Goal: Task Accomplishment & Management: Use online tool/utility

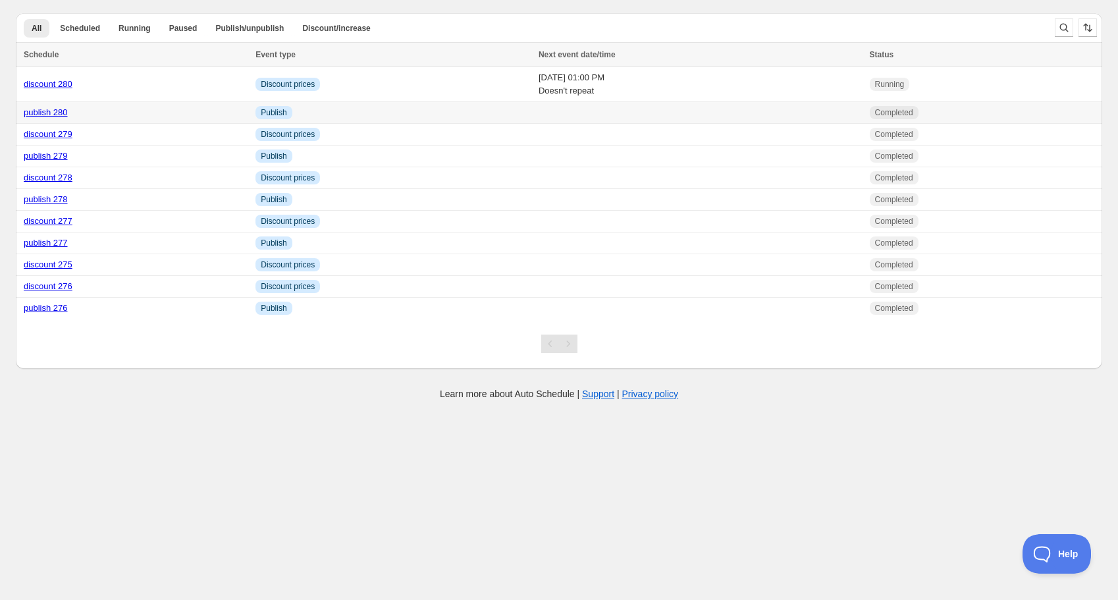
click at [59, 111] on link "publish 280" at bounding box center [46, 112] width 44 height 10
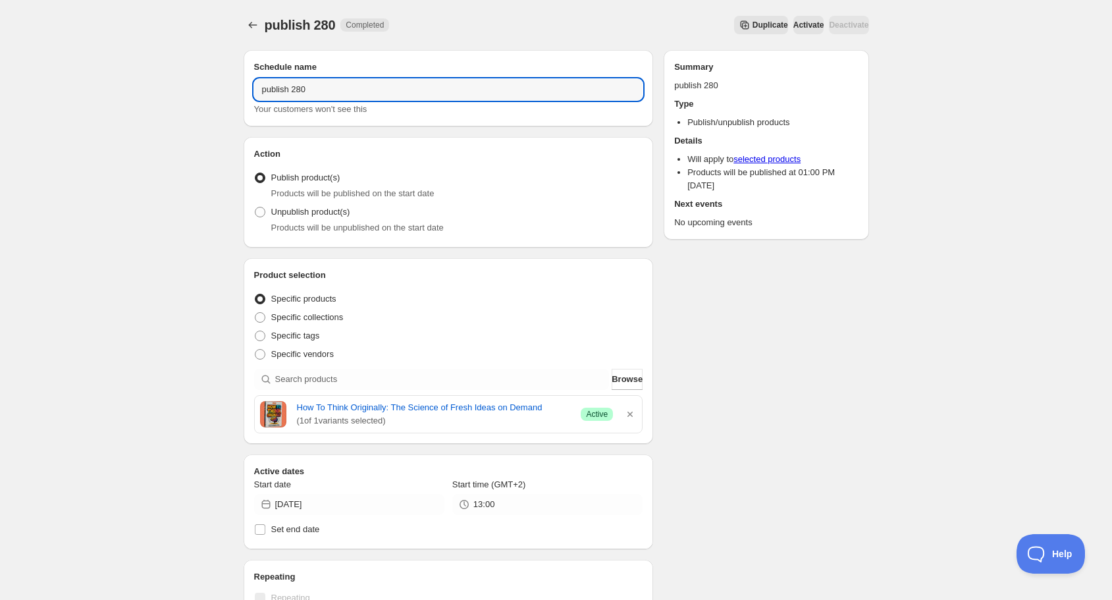
drag, startPoint x: 292, startPoint y: 90, endPoint x: 168, endPoint y: 78, distance: 125.0
click at [168, 78] on div "publish 280. This page is ready publish 280 Completed Duplicate Activate Deacti…" at bounding box center [556, 531] width 1112 height 1063
click at [276, 88] on input "280" at bounding box center [448, 89] width 389 height 21
type input "publish 280"
click at [285, 90] on input "publish 280" at bounding box center [448, 89] width 389 height 21
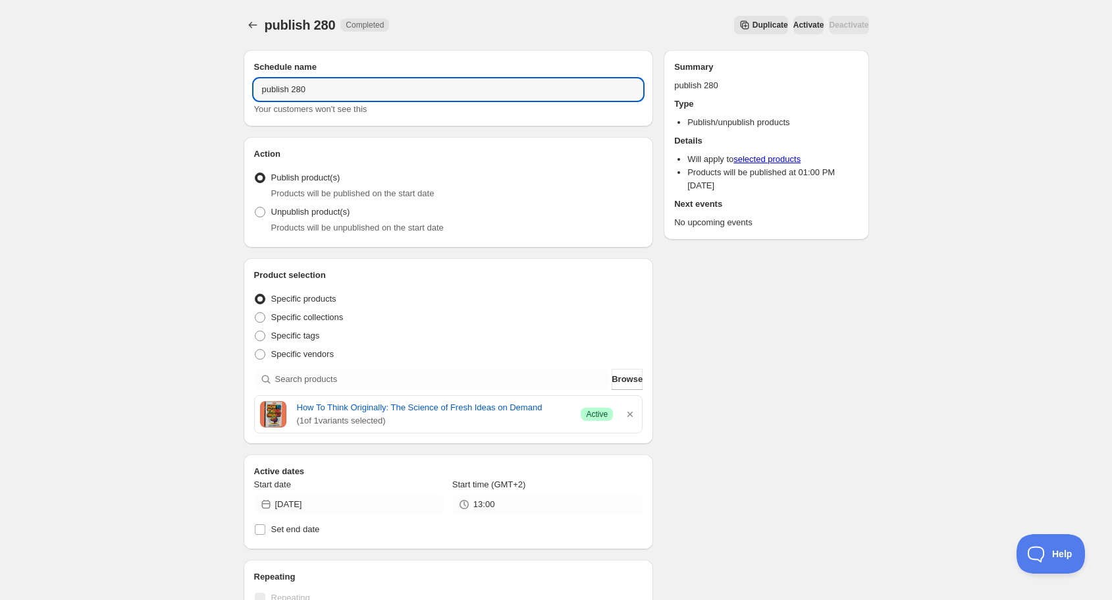
click at [290, 69] on h2 "Schedule name" at bounding box center [448, 67] width 389 height 13
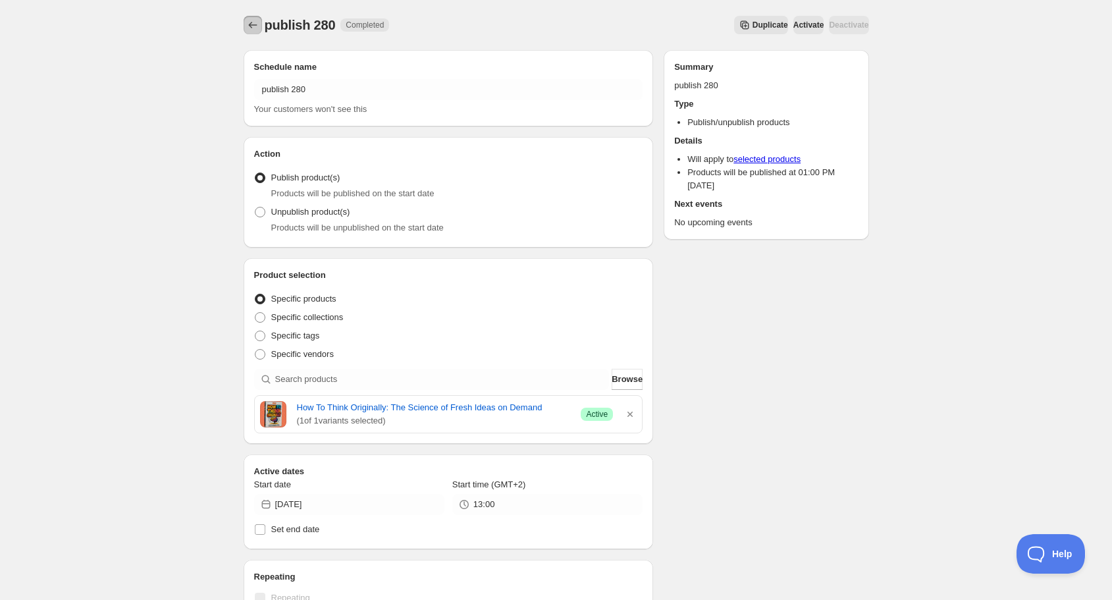
click at [248, 27] on icon "Schedules" at bounding box center [252, 24] width 13 height 13
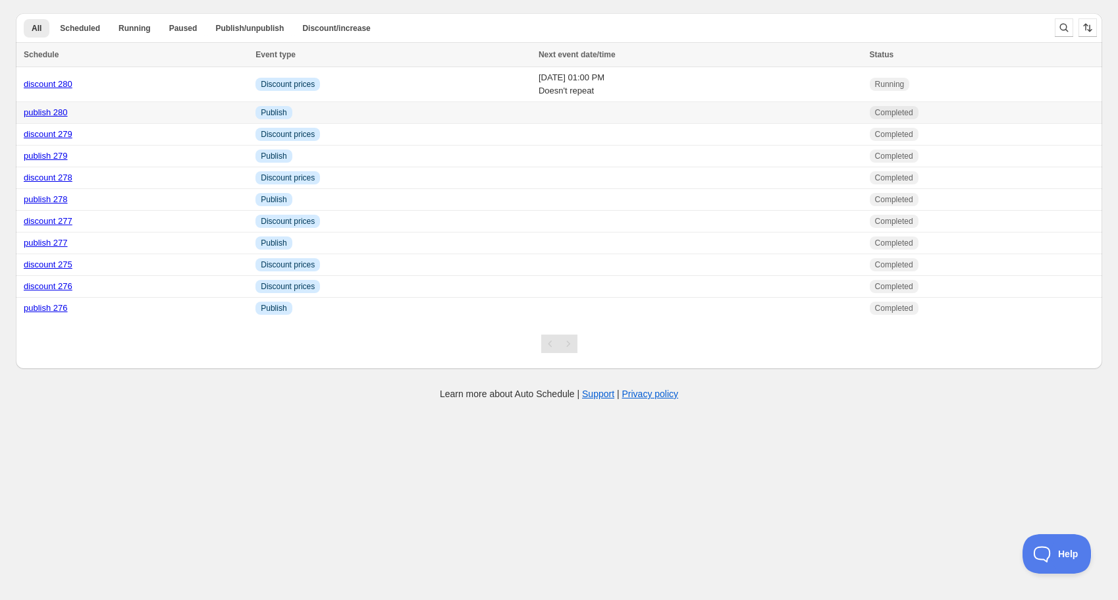
click at [53, 111] on link "publish 280" at bounding box center [46, 112] width 44 height 10
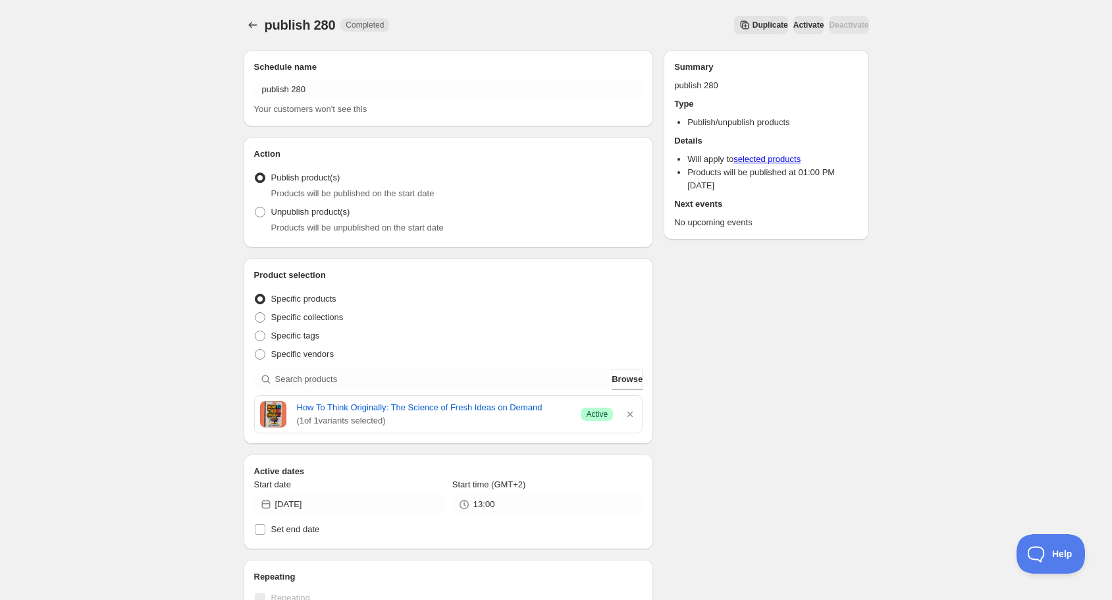
click at [750, 18] on button "Duplicate" at bounding box center [761, 25] width 54 height 18
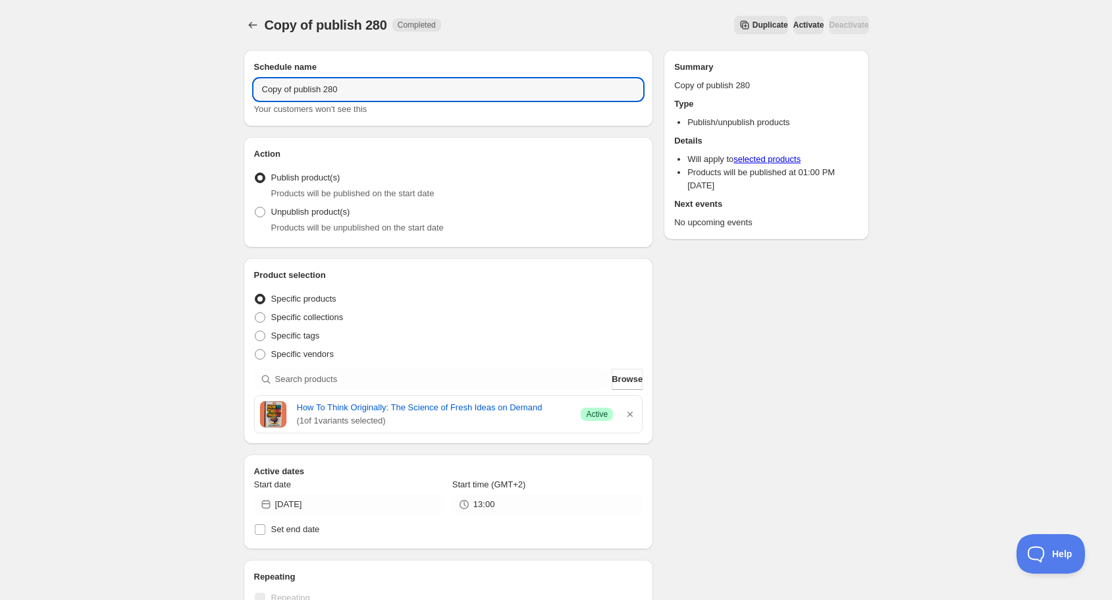
drag, startPoint x: 295, startPoint y: 92, endPoint x: 183, endPoint y: 82, distance: 112.4
click at [183, 82] on div "Copy of publish 280. This page is ready Copy of publish 280 Completed Duplicate…" at bounding box center [556, 506] width 1112 height 1013
drag, startPoint x: 299, startPoint y: 90, endPoint x: 312, endPoint y: 90, distance: 12.5
click at [312, 90] on input "publish 280" at bounding box center [448, 89] width 389 height 21
type input "publish 281"
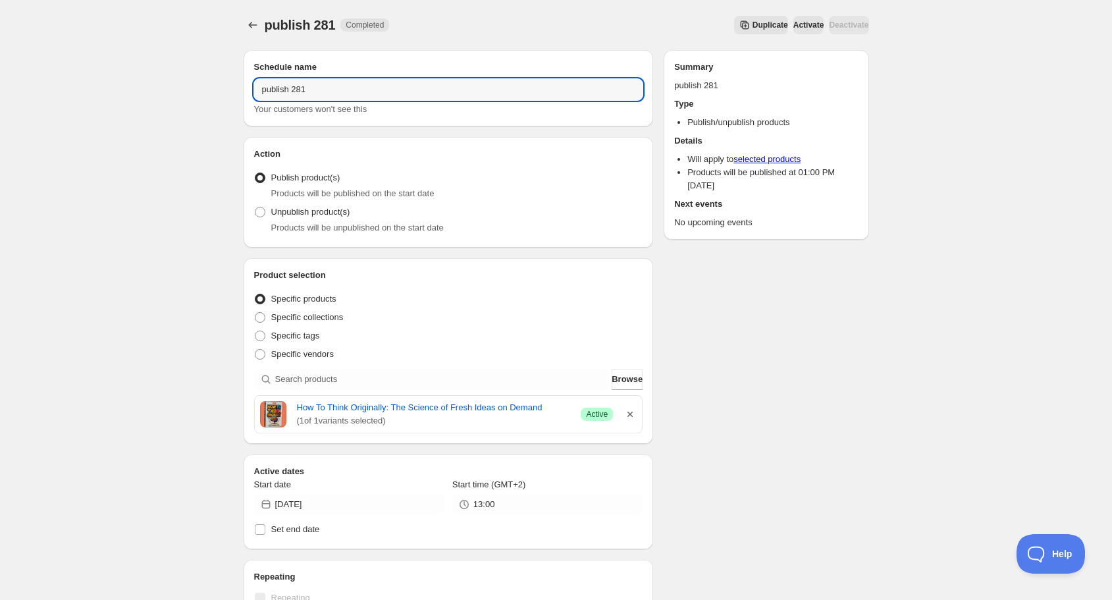
click at [626, 414] on icon "button" at bounding box center [630, 414] width 13 height 13
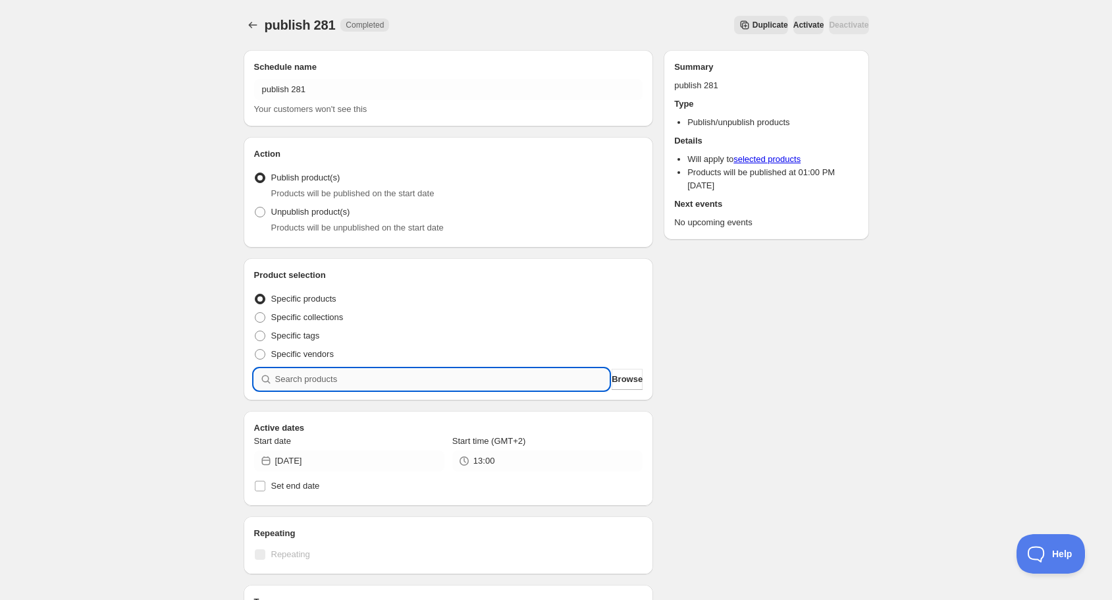
click at [348, 376] on input "search" at bounding box center [442, 379] width 335 height 21
type input "i"
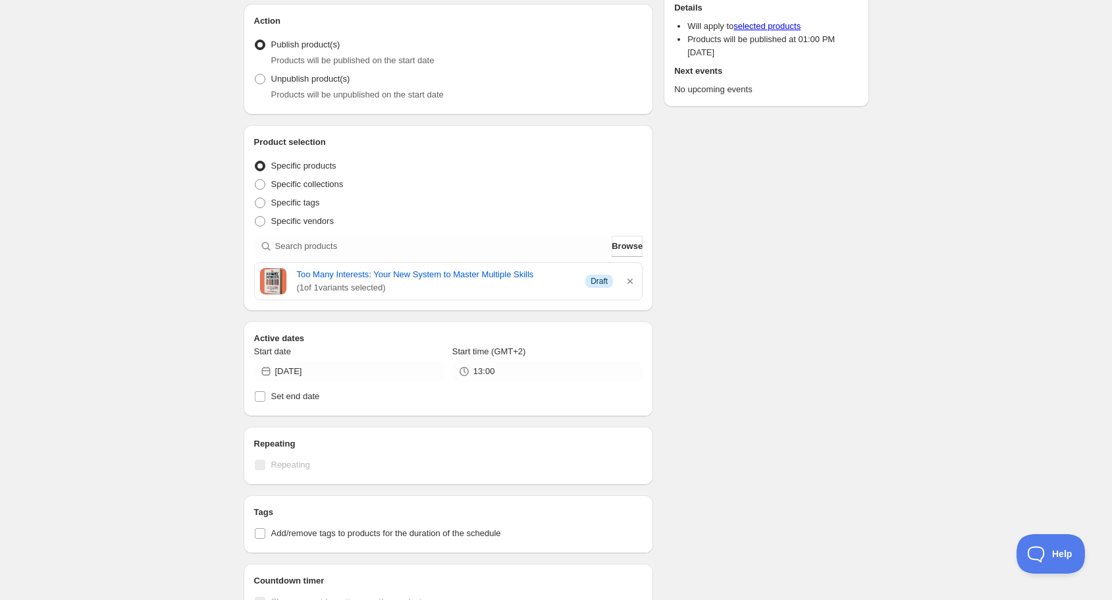
scroll to position [158, 0]
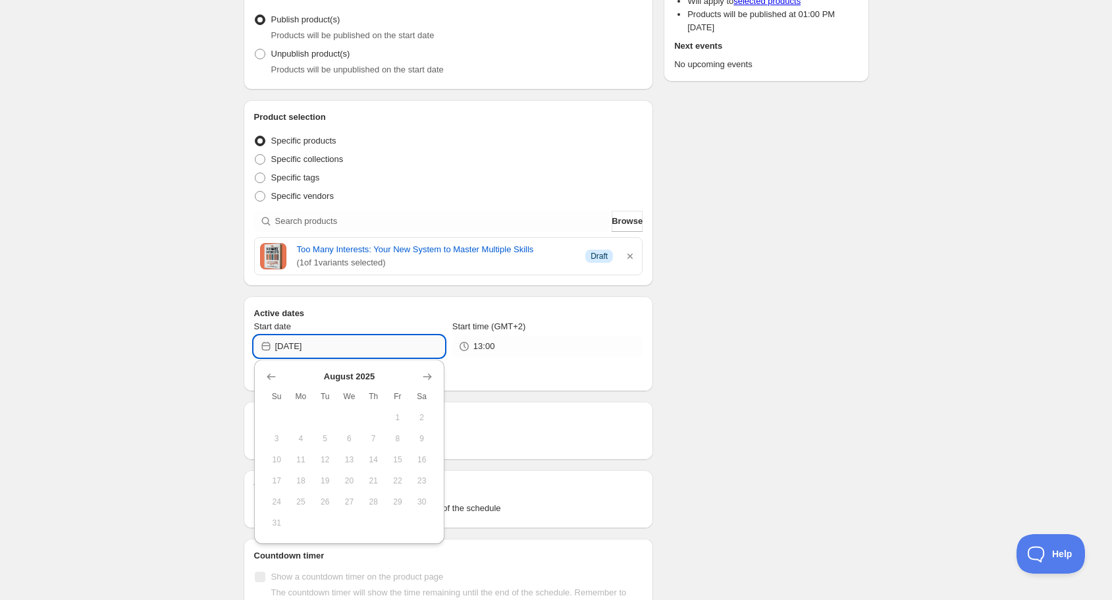
click at [344, 344] on input "[DATE]" at bounding box center [359, 346] width 169 height 21
click at [427, 374] on icon "Show next month, September 2025" at bounding box center [427, 376] width 13 height 13
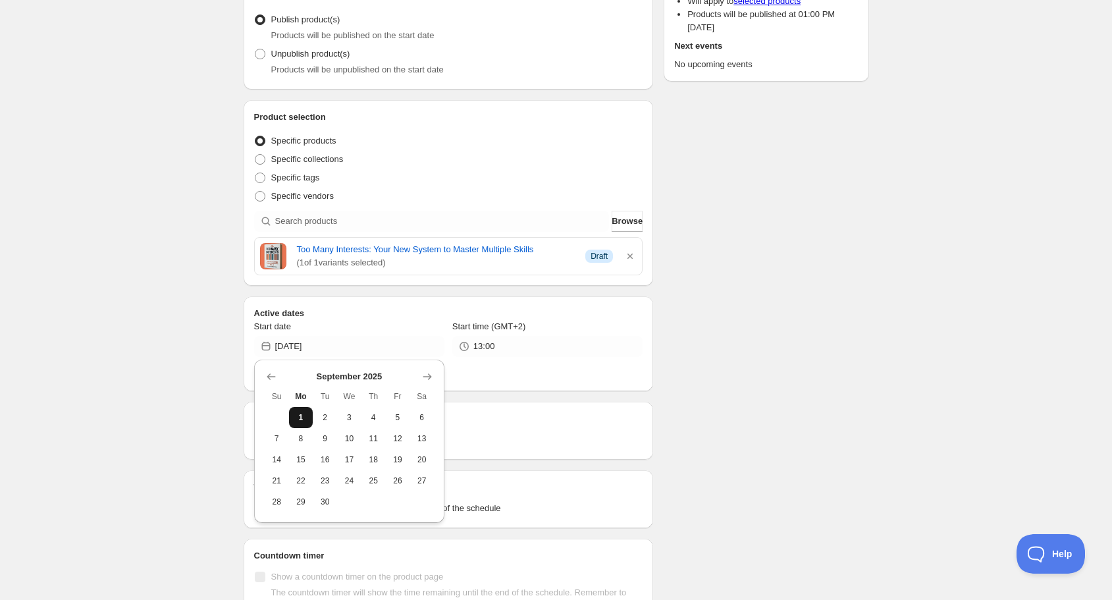
click at [304, 412] on button "1" at bounding box center [301, 417] width 24 height 21
type input "[DATE]"
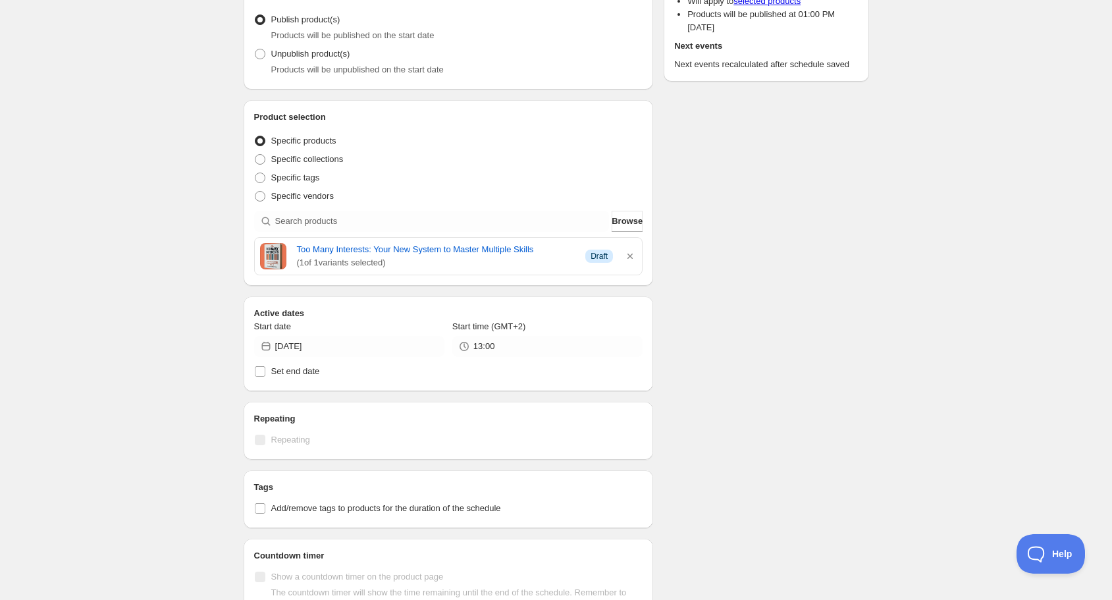
click at [767, 407] on div "Schedule name publish 281 Your customers won't see this Action Action Publish p…" at bounding box center [551, 354] width 636 height 947
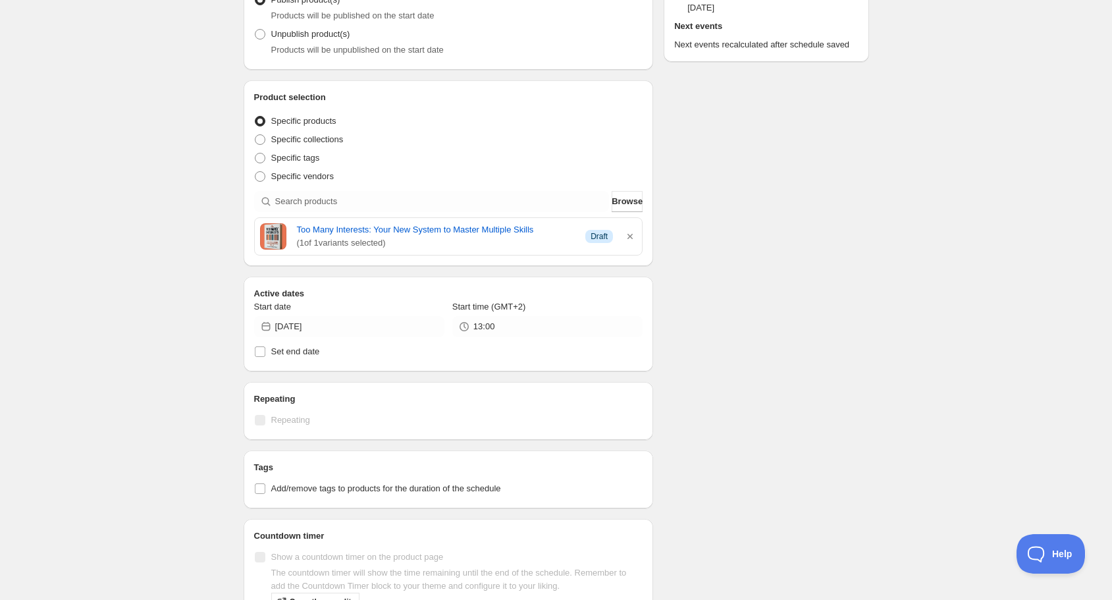
scroll to position [0, 0]
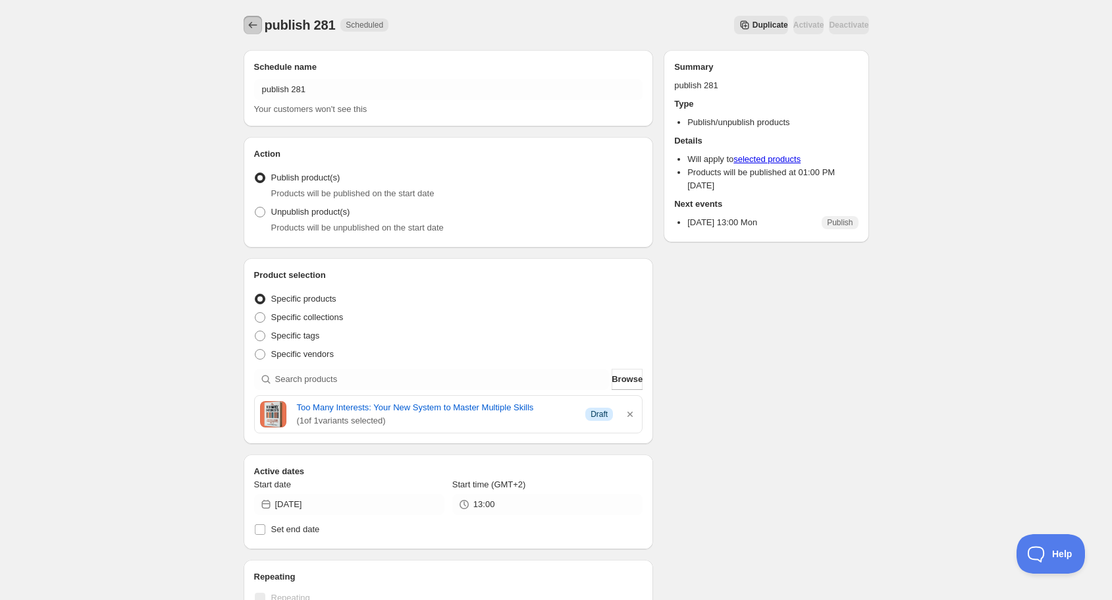
click at [250, 25] on icon "Schedules" at bounding box center [252, 25] width 9 height 7
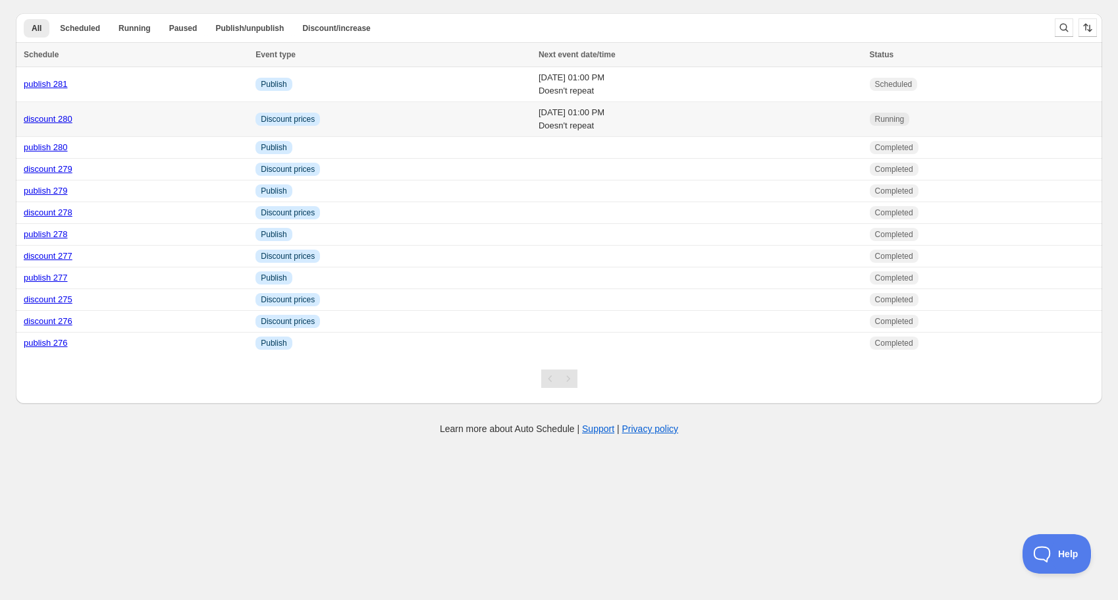
click at [57, 118] on link "discount 280" at bounding box center [48, 119] width 49 height 10
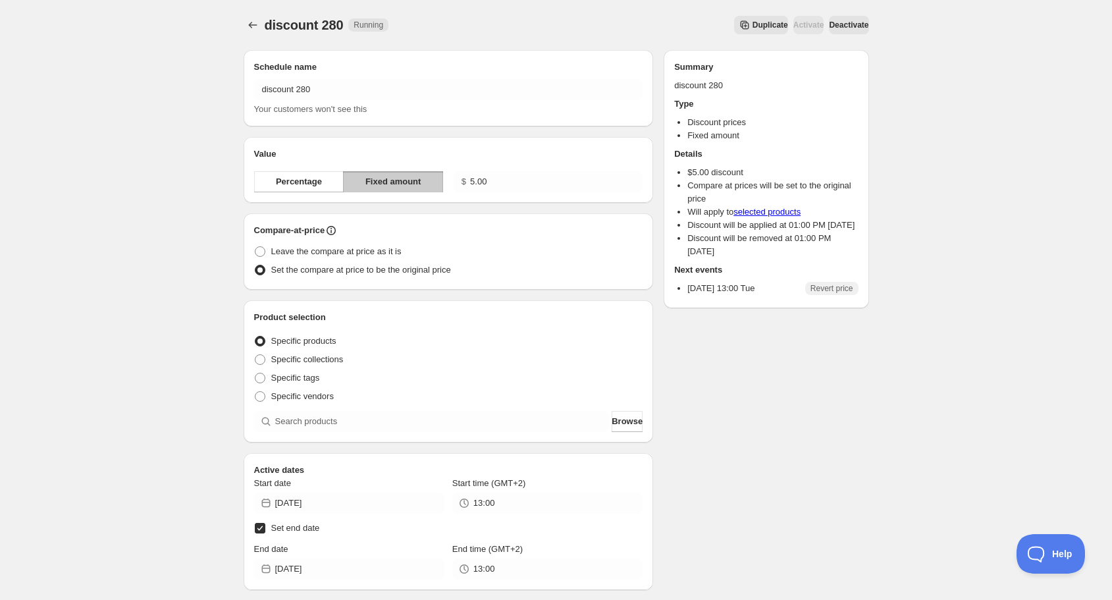
click at [753, 28] on span "Duplicate" at bounding box center [771, 25] width 36 height 11
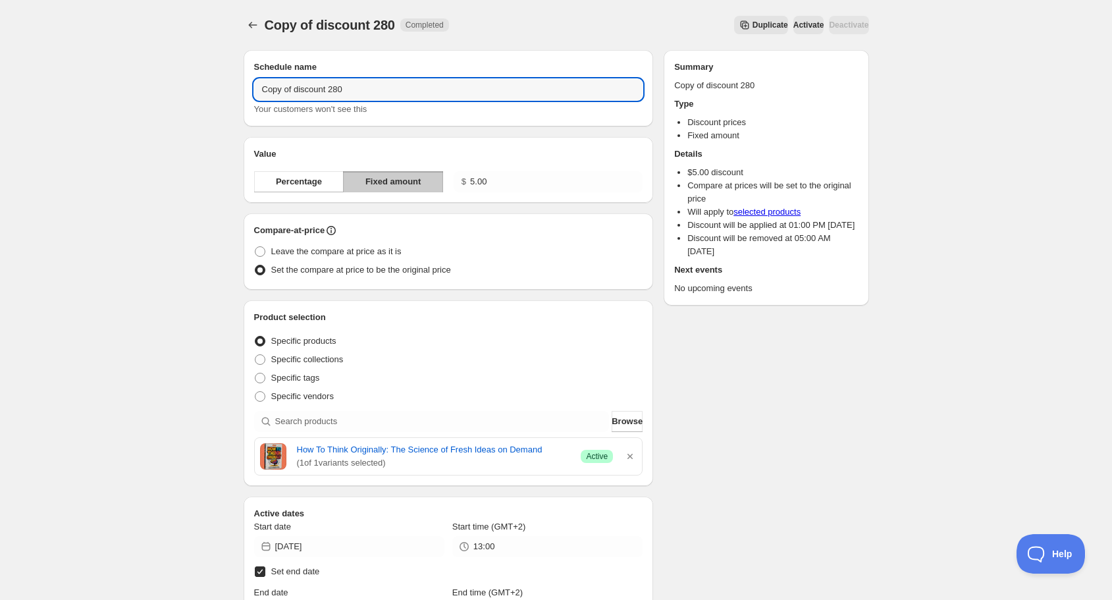
drag, startPoint x: 294, startPoint y: 93, endPoint x: 166, endPoint y: 82, distance: 128.9
click at [166, 82] on div "Copy of discount 280. This page is ready Copy of discount 280 Completed Duplica…" at bounding box center [556, 472] width 1112 height 944
drag, startPoint x: 307, startPoint y: 90, endPoint x: 315, endPoint y: 90, distance: 8.6
click at [315, 90] on input "discount 280" at bounding box center [448, 89] width 389 height 21
type input "discount 281"
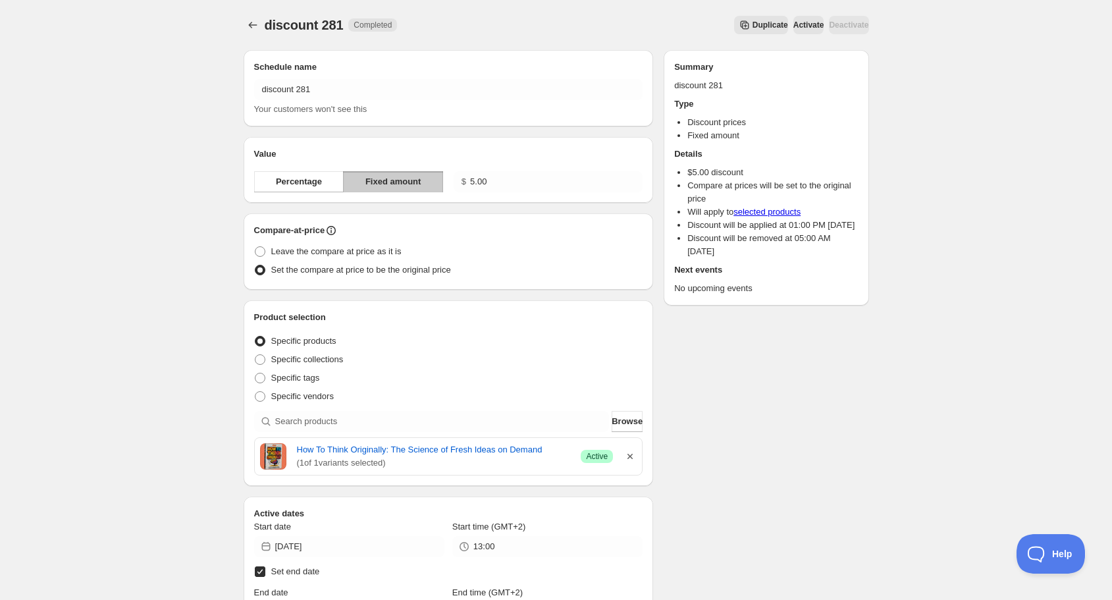
click at [635, 452] on icon "button" at bounding box center [630, 456] width 13 height 13
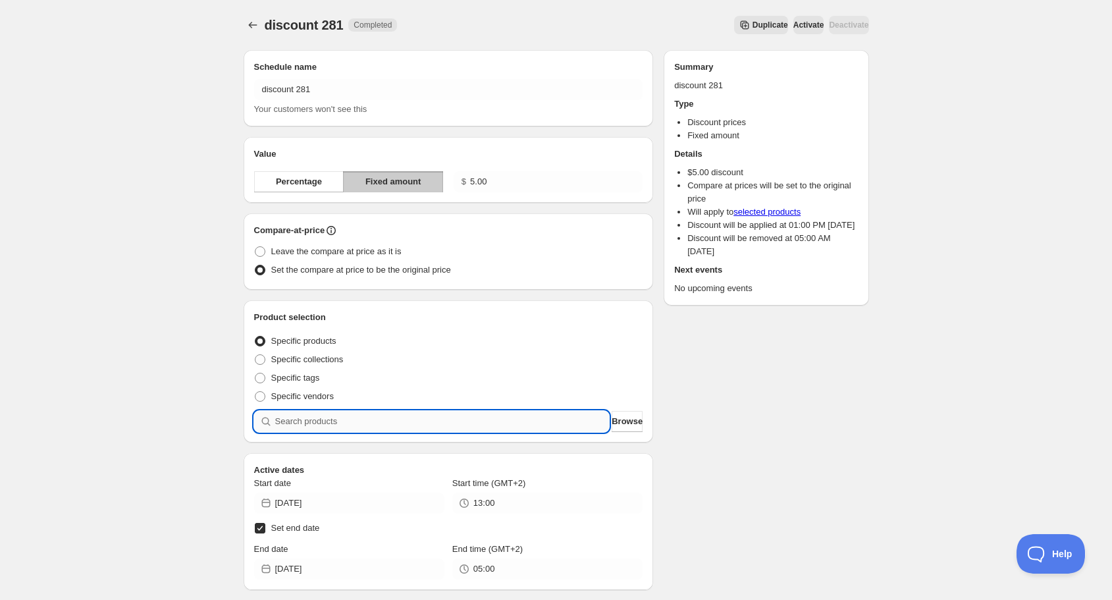
click at [543, 424] on input "search" at bounding box center [442, 421] width 335 height 21
type input "i"
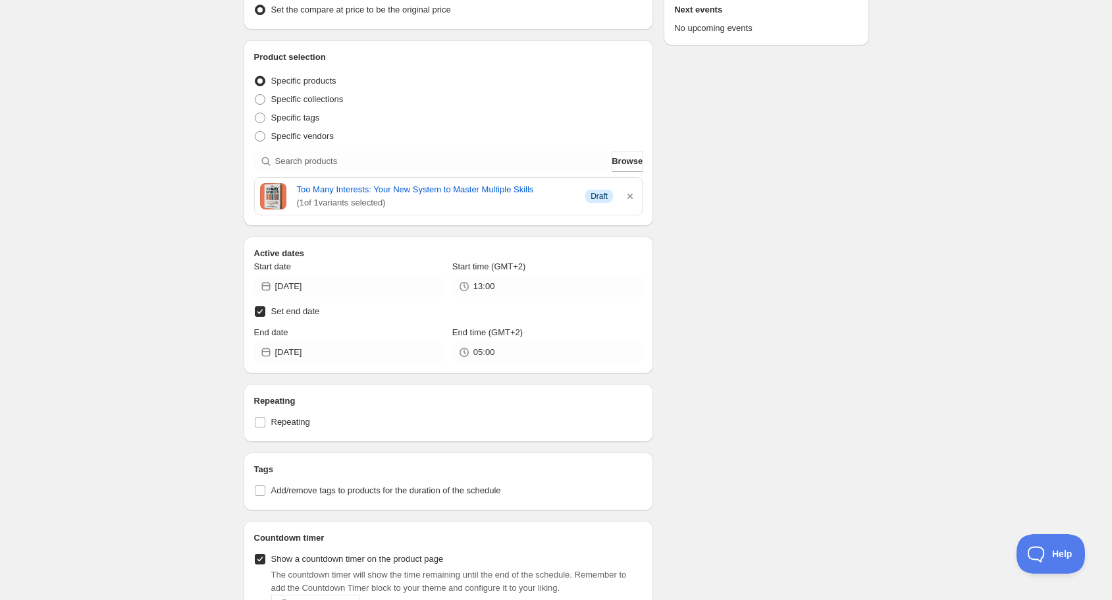
scroll to position [316, 0]
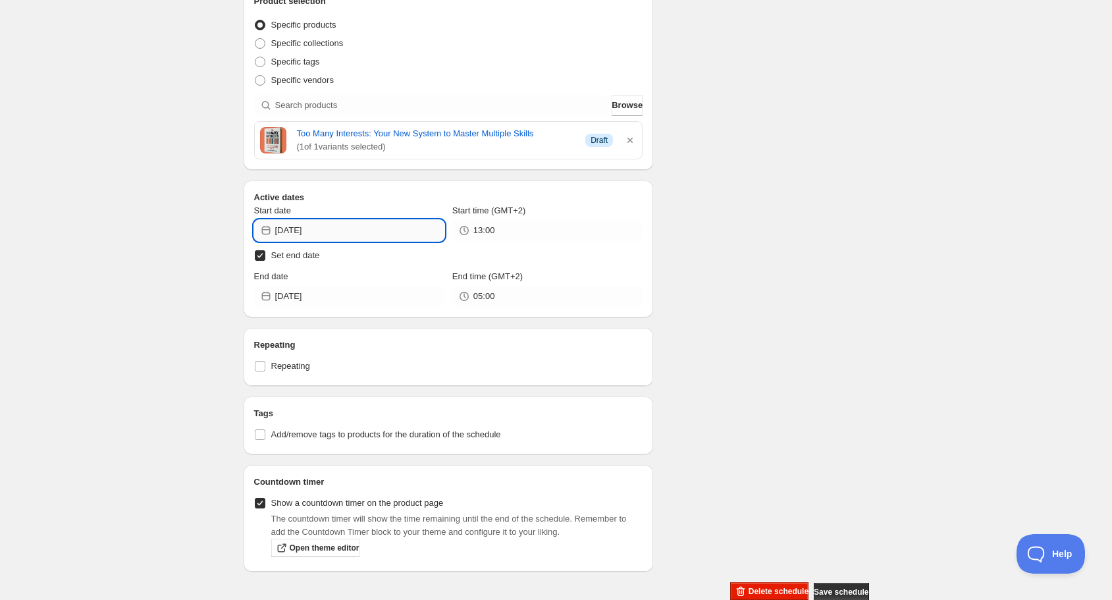
click at [345, 227] on input "[DATE]" at bounding box center [359, 230] width 169 height 21
click at [424, 261] on icon "Show next month, September 2025" at bounding box center [427, 260] width 13 height 13
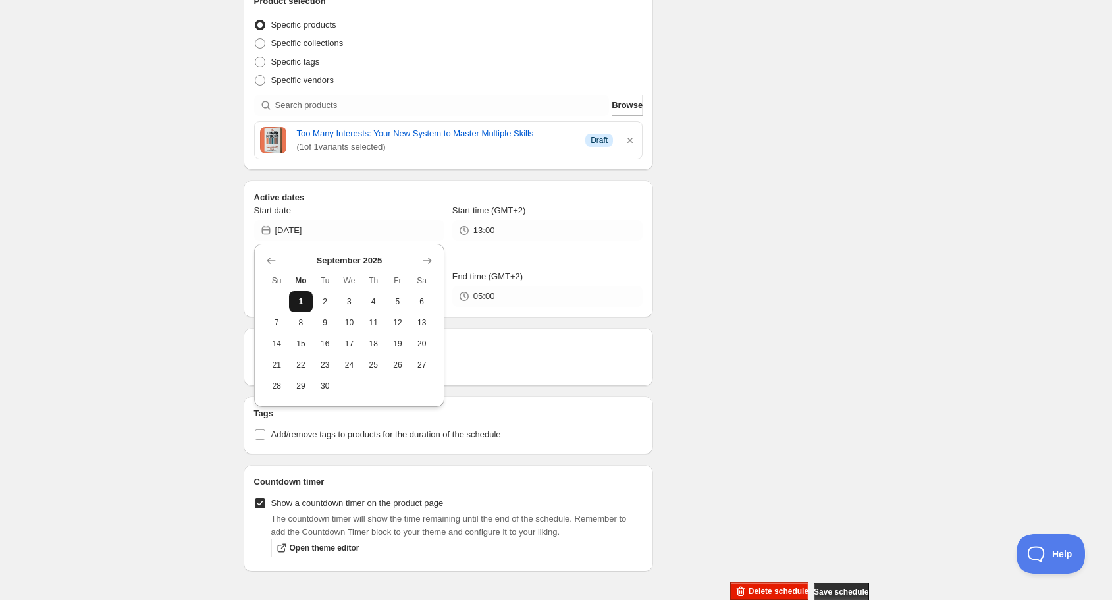
click at [300, 300] on span "1" at bounding box center [301, 301] width 14 height 11
type input "[DATE]"
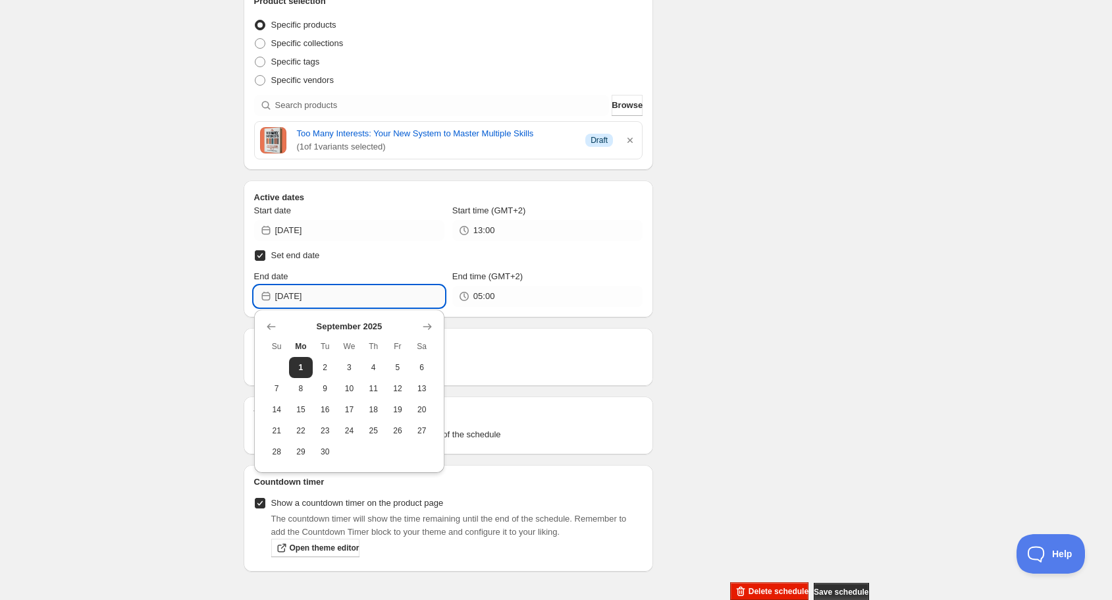
click at [345, 300] on input "[DATE]" at bounding box center [359, 296] width 169 height 21
click at [345, 369] on span "3" at bounding box center [349, 367] width 14 height 11
type input "[DATE]"
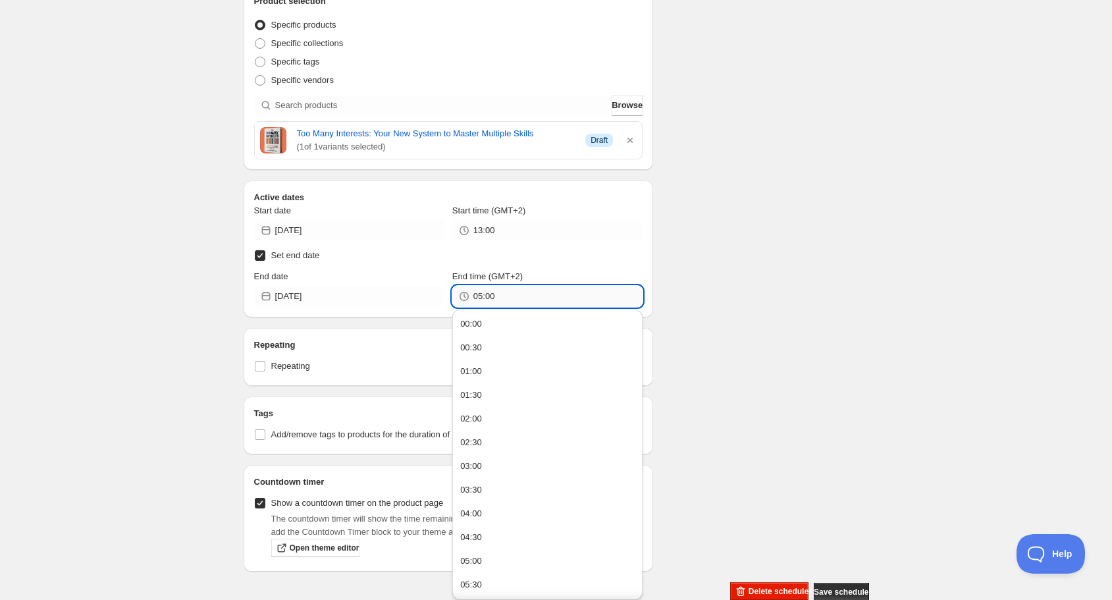
click at [491, 299] on input "05:00" at bounding box center [558, 296] width 169 height 21
click at [488, 418] on button "13:00" at bounding box center [547, 413] width 182 height 21
type input "13:00"
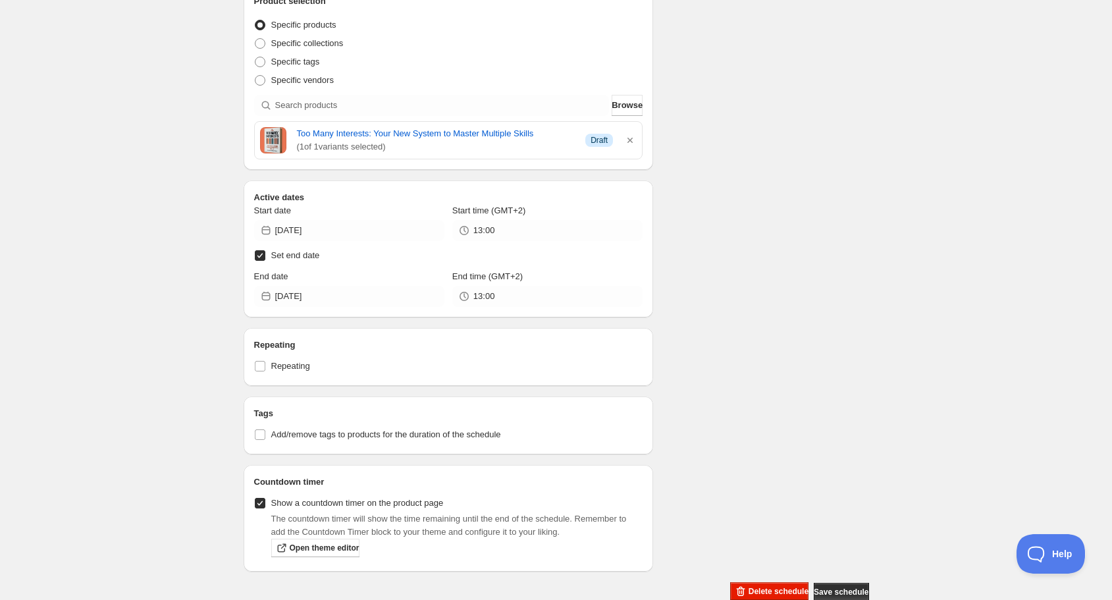
click at [730, 319] on div "Schedule name discount 281 Your customers won't see this Value Percentage Fixed…" at bounding box center [551, 162] width 636 height 879
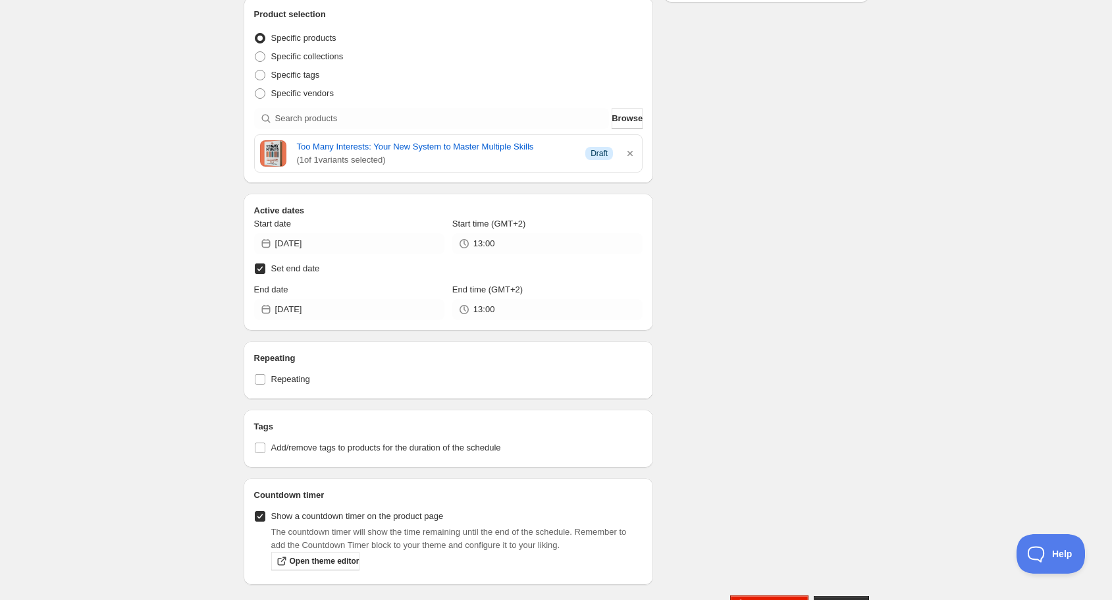
scroll to position [342, 0]
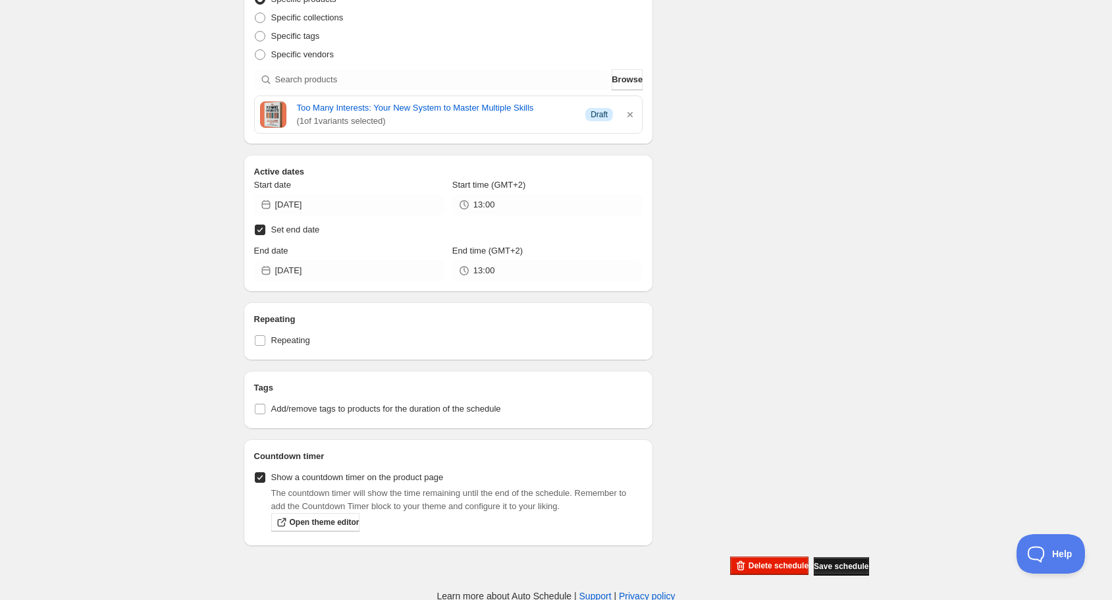
click at [827, 565] on span "Save schedule" at bounding box center [841, 566] width 55 height 11
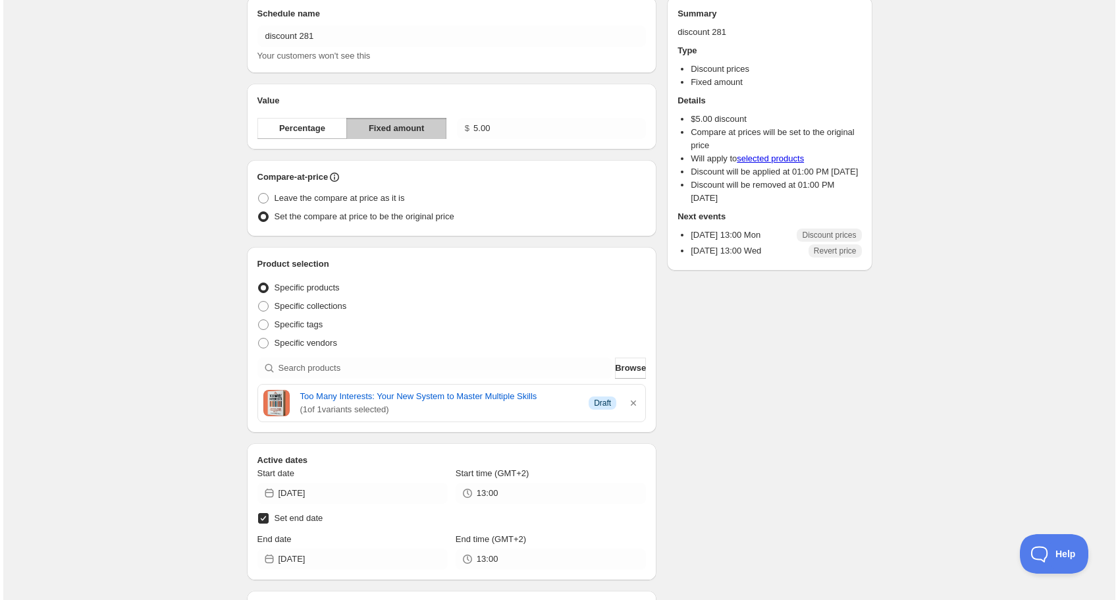
scroll to position [0, 0]
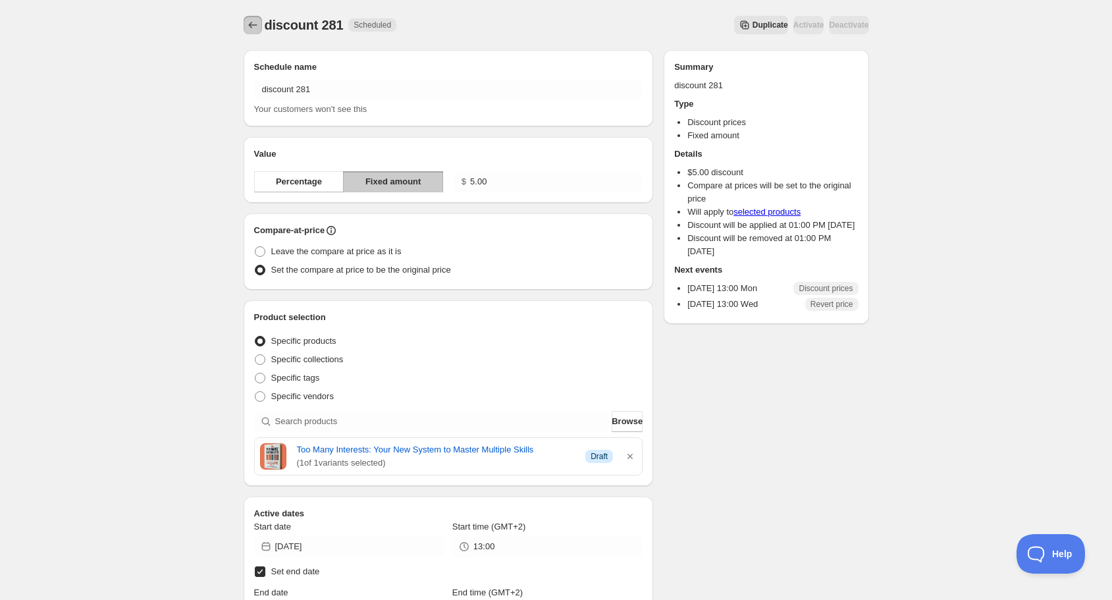
click at [252, 24] on icon "Schedules" at bounding box center [252, 24] width 13 height 13
